Goal: Task Accomplishment & Management: Manage account settings

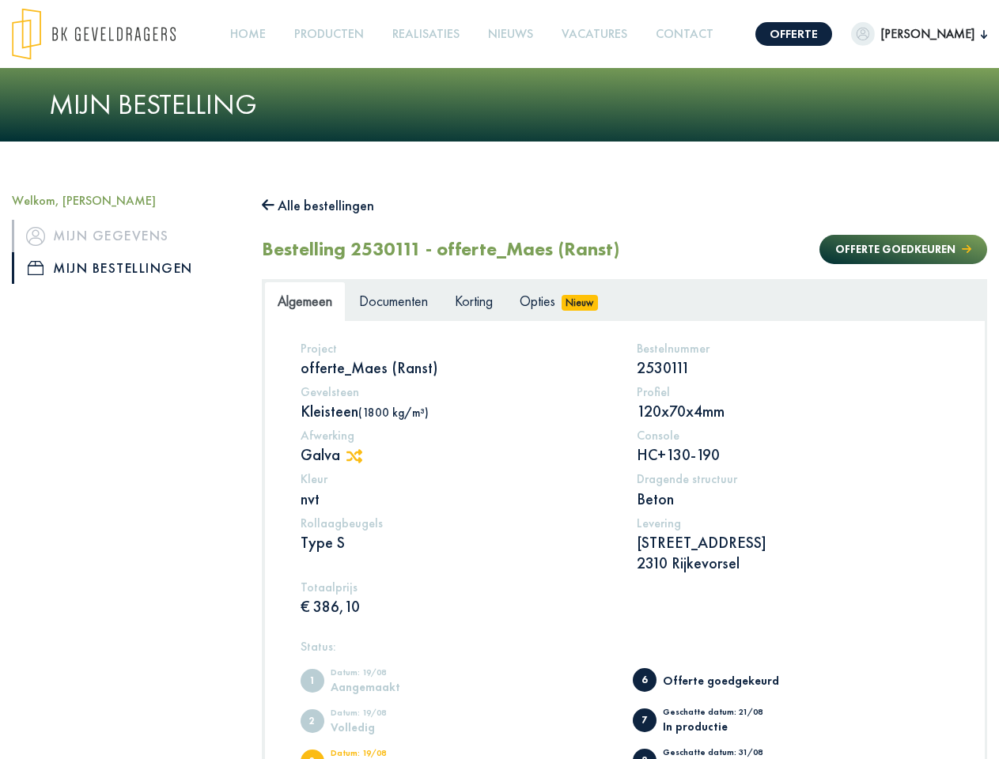
click at [109, 34] on img at bounding box center [94, 34] width 164 height 52
click at [772, 34] on link "Offerte" at bounding box center [793, 34] width 77 height 24
click at [900, 34] on span "[PERSON_NAME]" at bounding box center [927, 34] width 106 height 19
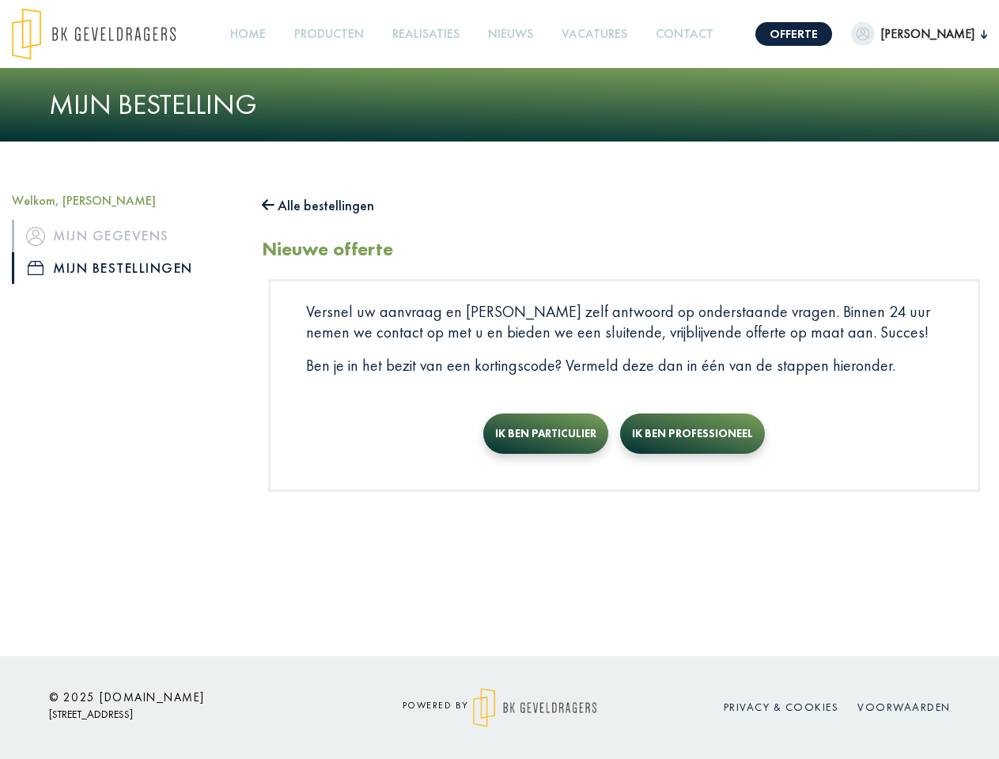
click at [330, 34] on div at bounding box center [499, 379] width 999 height 759
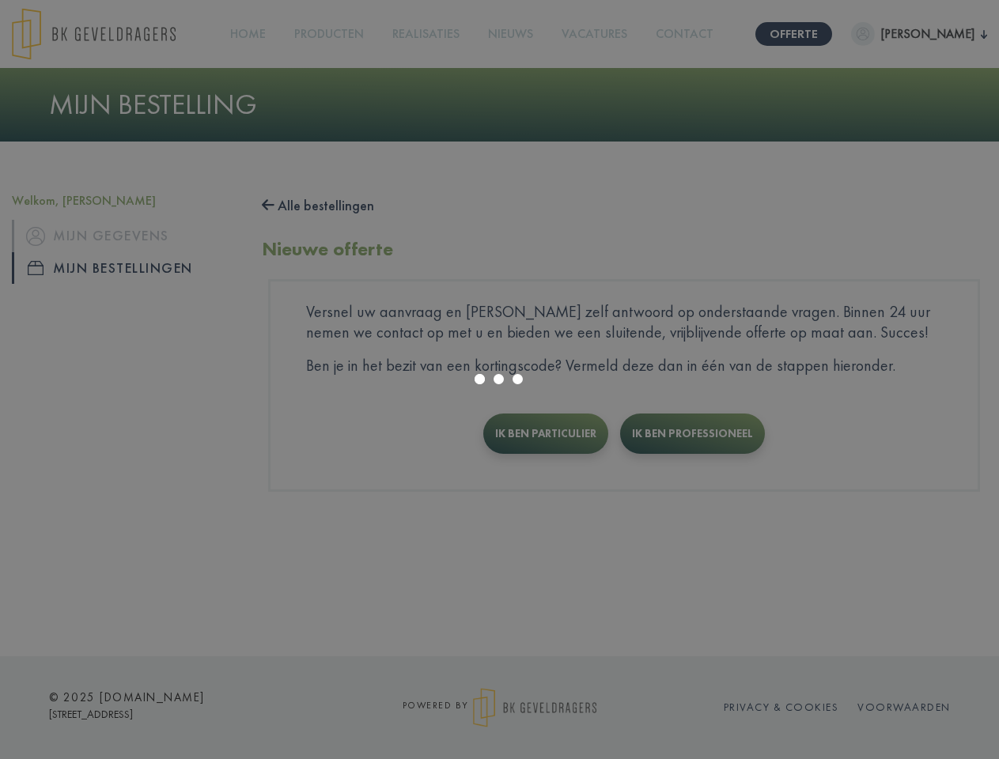
click at [326, 206] on button "Alle bestellingen" at bounding box center [318, 205] width 112 height 25
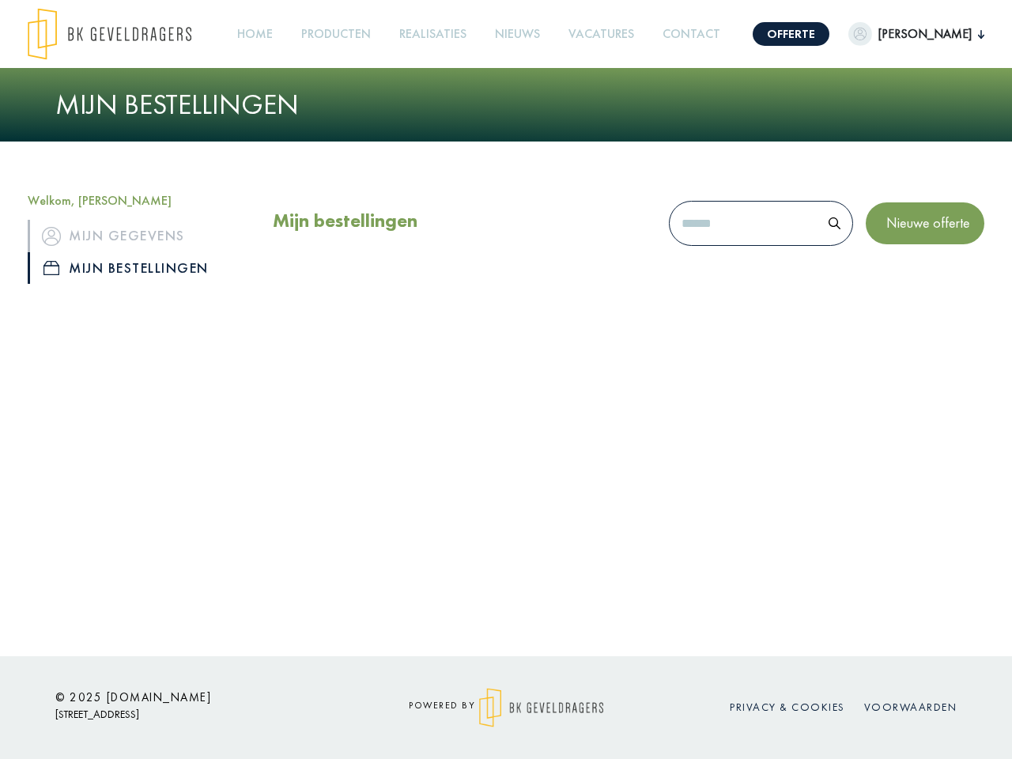
click at [887, 249] on div "Mijn bestellingen Nieuwe offerte" at bounding box center [629, 227] width 712 height 68
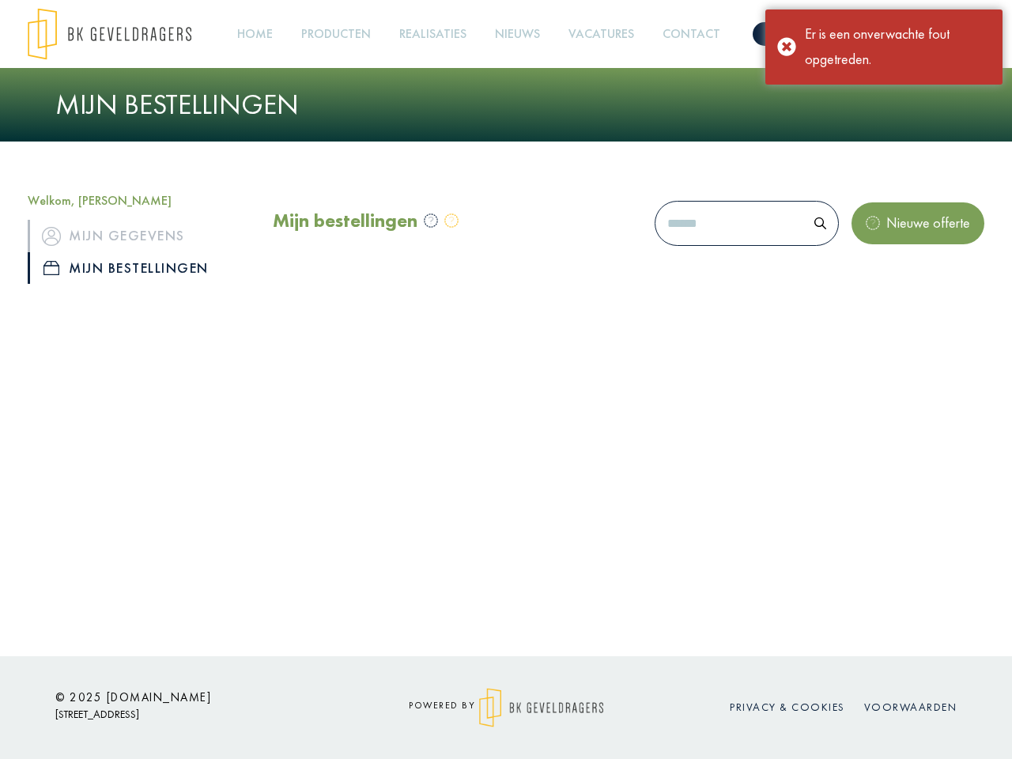
click at [362, 456] on div "Offerte [PERSON_NAME] Welkom, [PERSON_NAME] Mijn gegevens Mijn bestellingen Afm…" at bounding box center [506, 328] width 1012 height 656
